Goal: Use online tool/utility

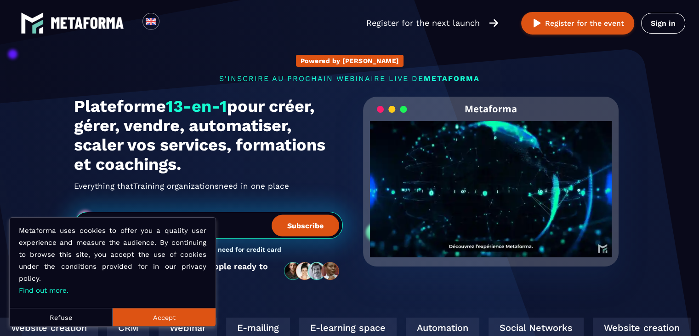
click at [85, 318] on button "Refuse" at bounding box center [61, 317] width 103 height 18
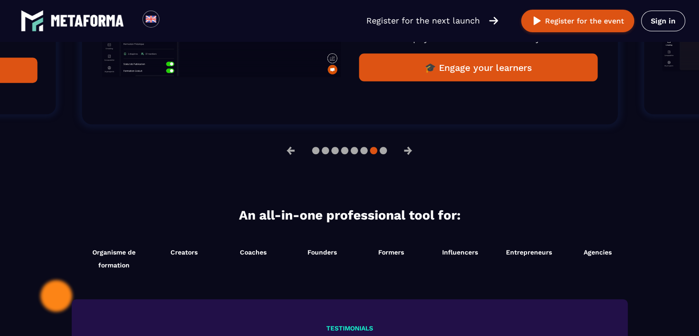
scroll to position [966, 0]
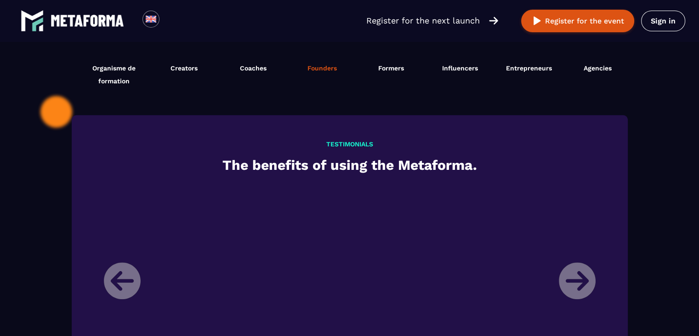
click at [311, 72] on li "Founders Start now" at bounding box center [322, 74] width 69 height 35
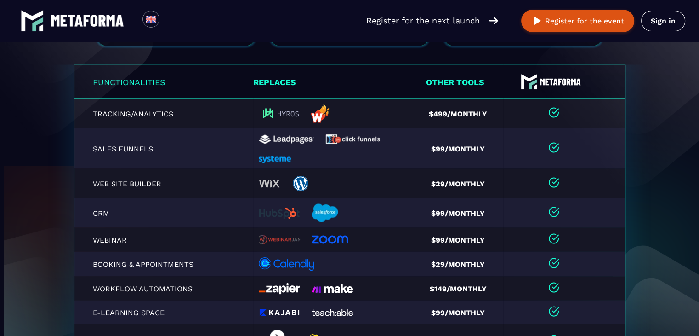
scroll to position [1848, 0]
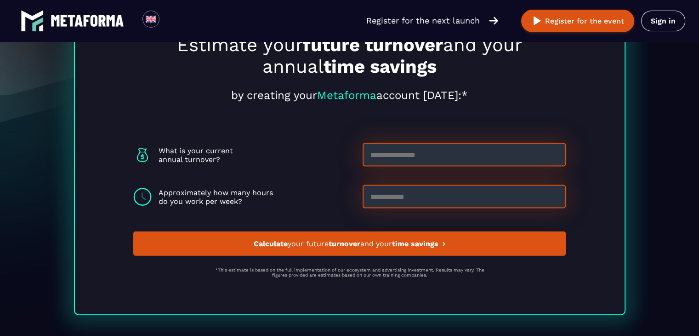
scroll to position [1960, 0]
click at [443, 154] on input at bounding box center [464, 154] width 203 height 23
click at [429, 199] on input at bounding box center [464, 196] width 203 height 23
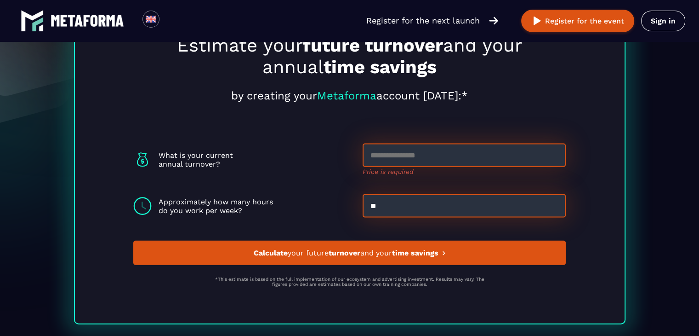
type input "**"
click at [430, 164] on input at bounding box center [464, 154] width 203 height 23
type input "****"
click at [326, 142] on div "Estimate your future turnover and your annual time savings by creating your Met…" at bounding box center [350, 157] width 552 height 333
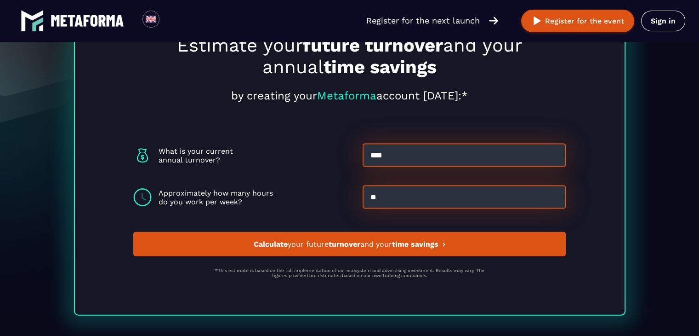
click at [372, 242] on span "Calculate your future turnover and your time savings" at bounding box center [345, 244] width 185 height 9
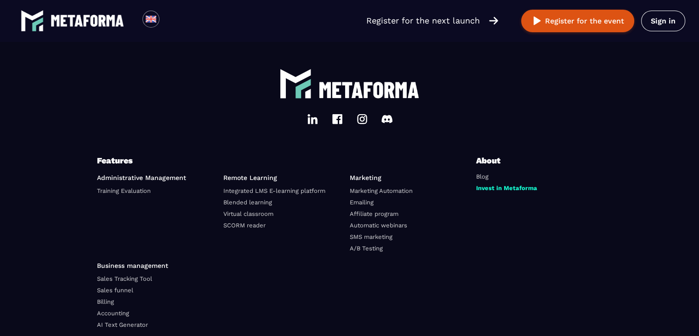
scroll to position [2560, 0]
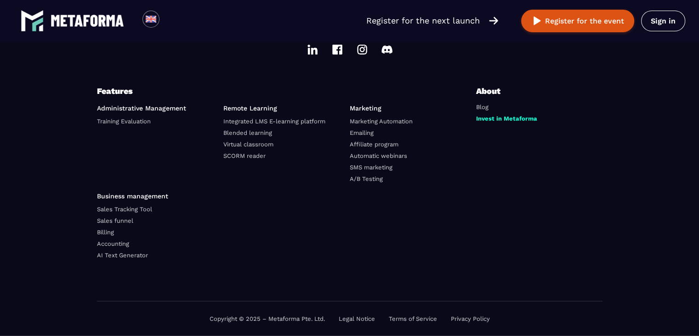
click at [135, 210] on link "Sales Tracking Tool" at bounding box center [124, 209] width 55 height 7
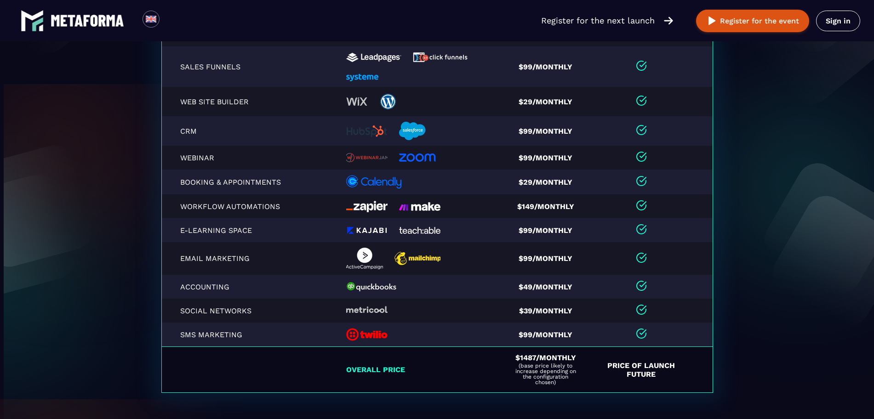
scroll to position [1466, 0]
drag, startPoint x: 550, startPoint y: 1, endPoint x: 55, endPoint y: 215, distance: 539.5
click at [55, 215] on section "Functionalities Replaces Other tools Tracking/Analytics $499/Monthly Sales funn…" at bounding box center [437, 218] width 874 height 472
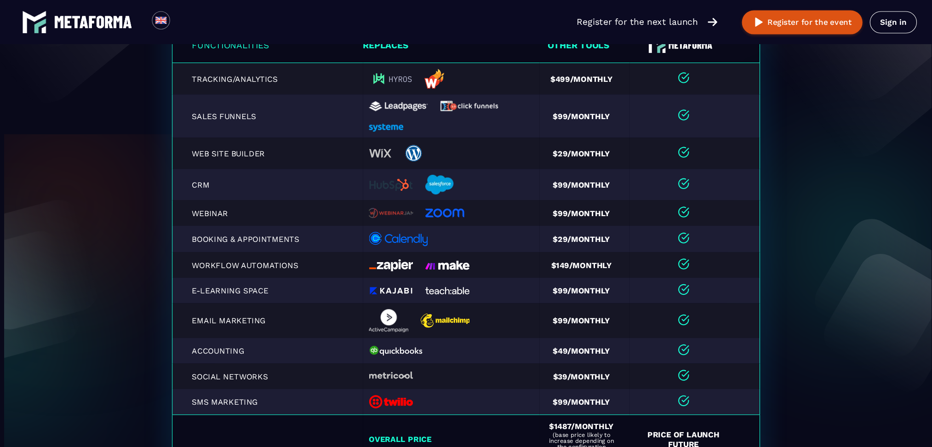
scroll to position [1423, 0]
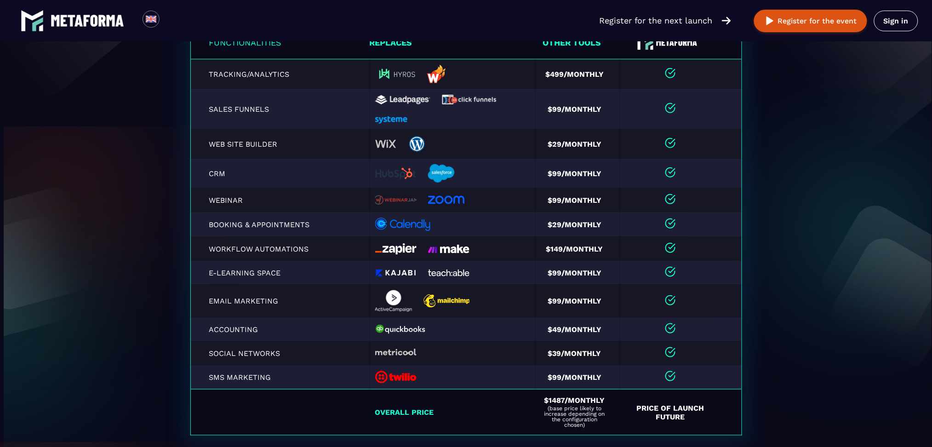
drag, startPoint x: 867, startPoint y: 1, endPoint x: 132, endPoint y: 225, distance: 768.1
click at [87, 229] on section "Functionalities Replaces Other tools Tracking/Analytics $499/Monthly Sales funn…" at bounding box center [466, 261] width 932 height 472
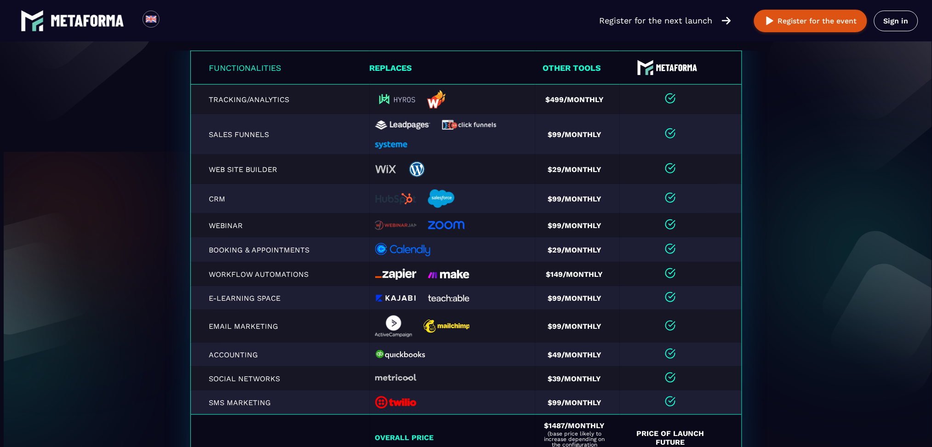
scroll to position [1408, 0]
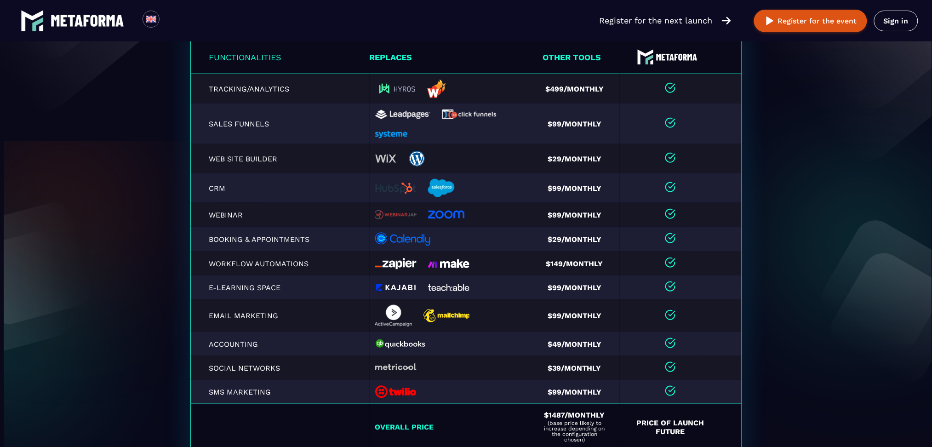
click at [69, 19] on img at bounding box center [88, 21] width 74 height 12
